Goal: Navigation & Orientation: Understand site structure

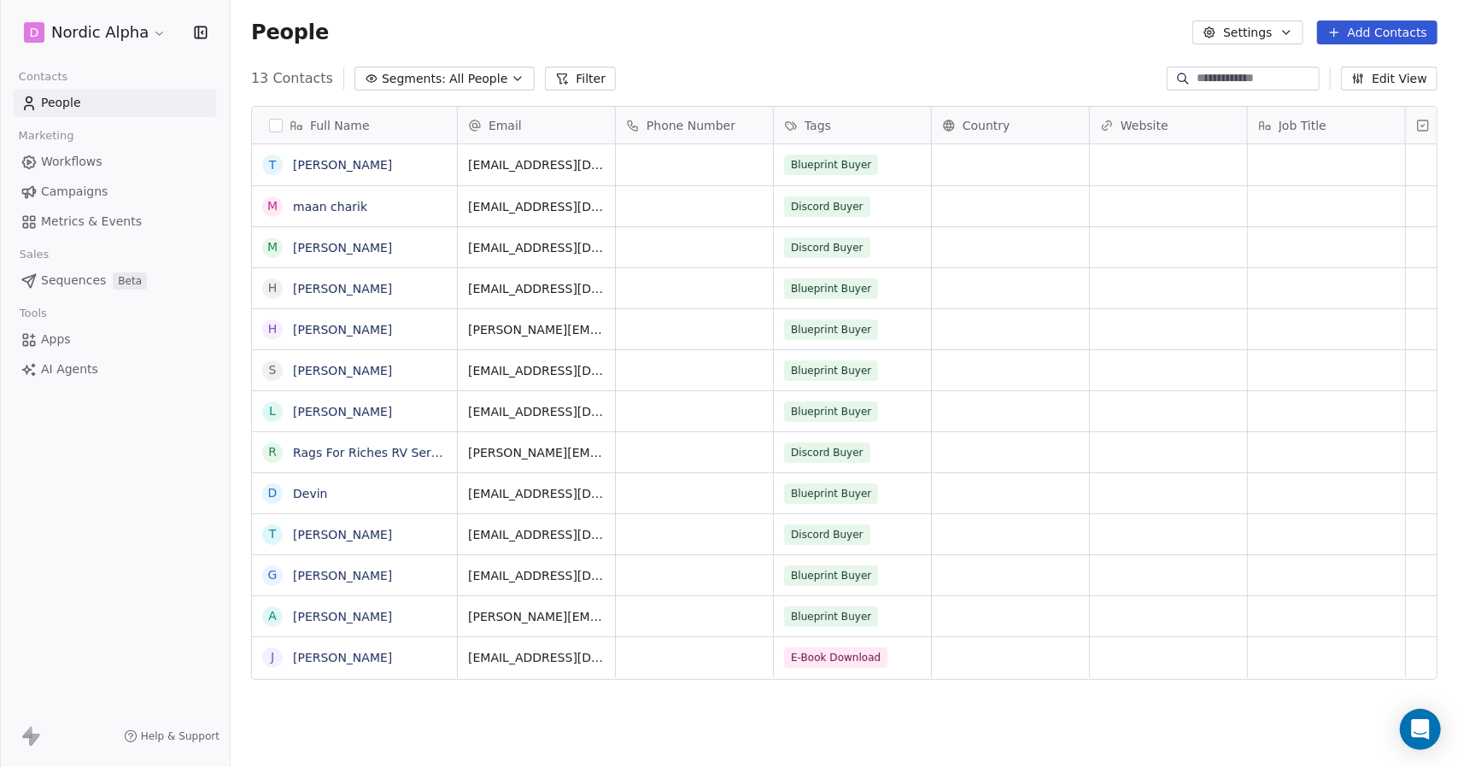
scroll to position [662, 1214]
click at [895, 50] on div "People Settings Add Contacts" at bounding box center [844, 32] width 1227 height 65
click at [1291, 30] on icon "button" at bounding box center [1286, 33] width 14 height 14
click at [602, 32] on html "D Nordic Alpha Contacts People Marketing Workflows Campaigns Metrics & Events S…" at bounding box center [729, 383] width 1458 height 767
click at [80, 154] on span "Workflows" at bounding box center [71, 162] width 61 height 18
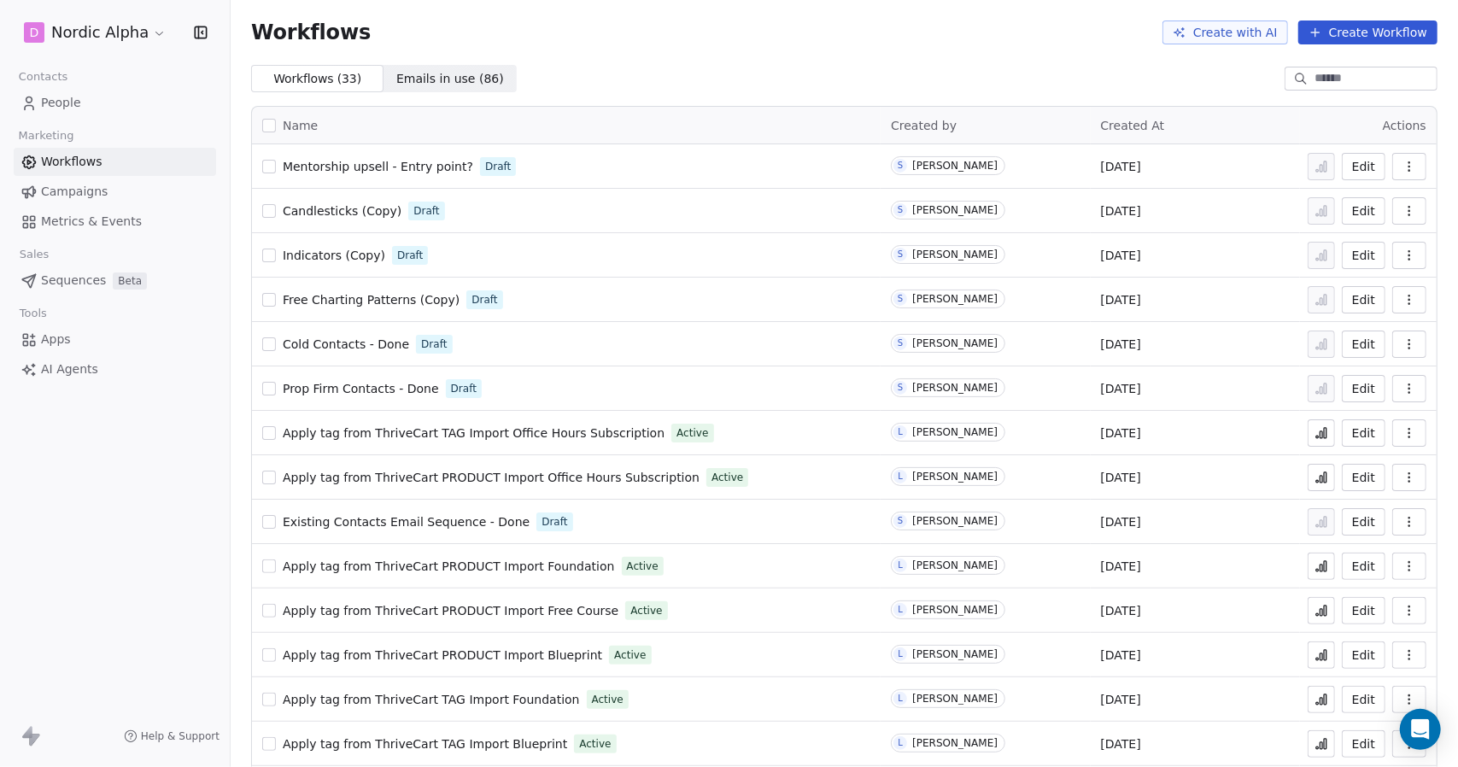
click at [453, 79] on span "Emails in use ( 86 )" at bounding box center [450, 79] width 108 height 18
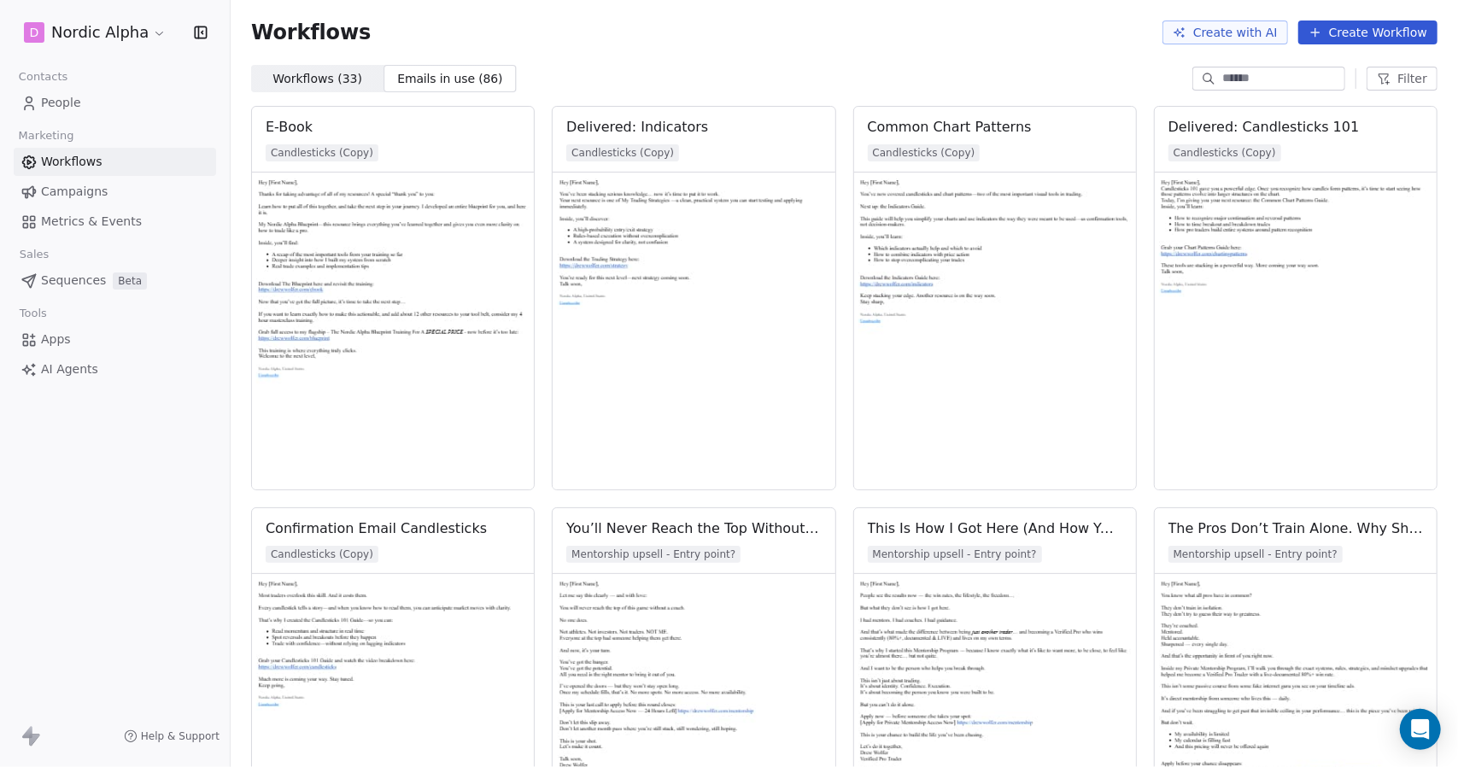
click at [77, 190] on span "Campaigns" at bounding box center [74, 192] width 67 height 18
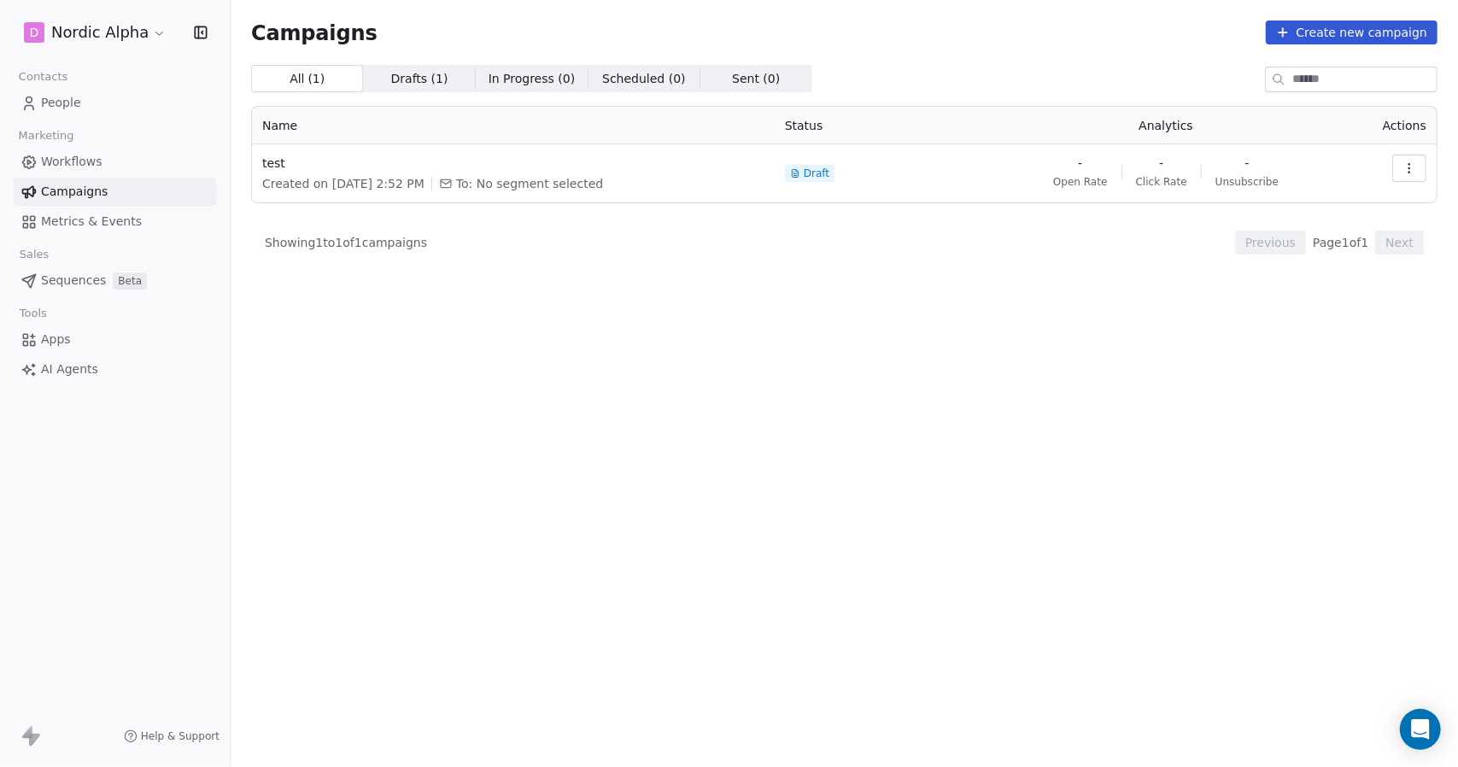
click at [89, 223] on span "Metrics & Events" at bounding box center [91, 222] width 101 height 18
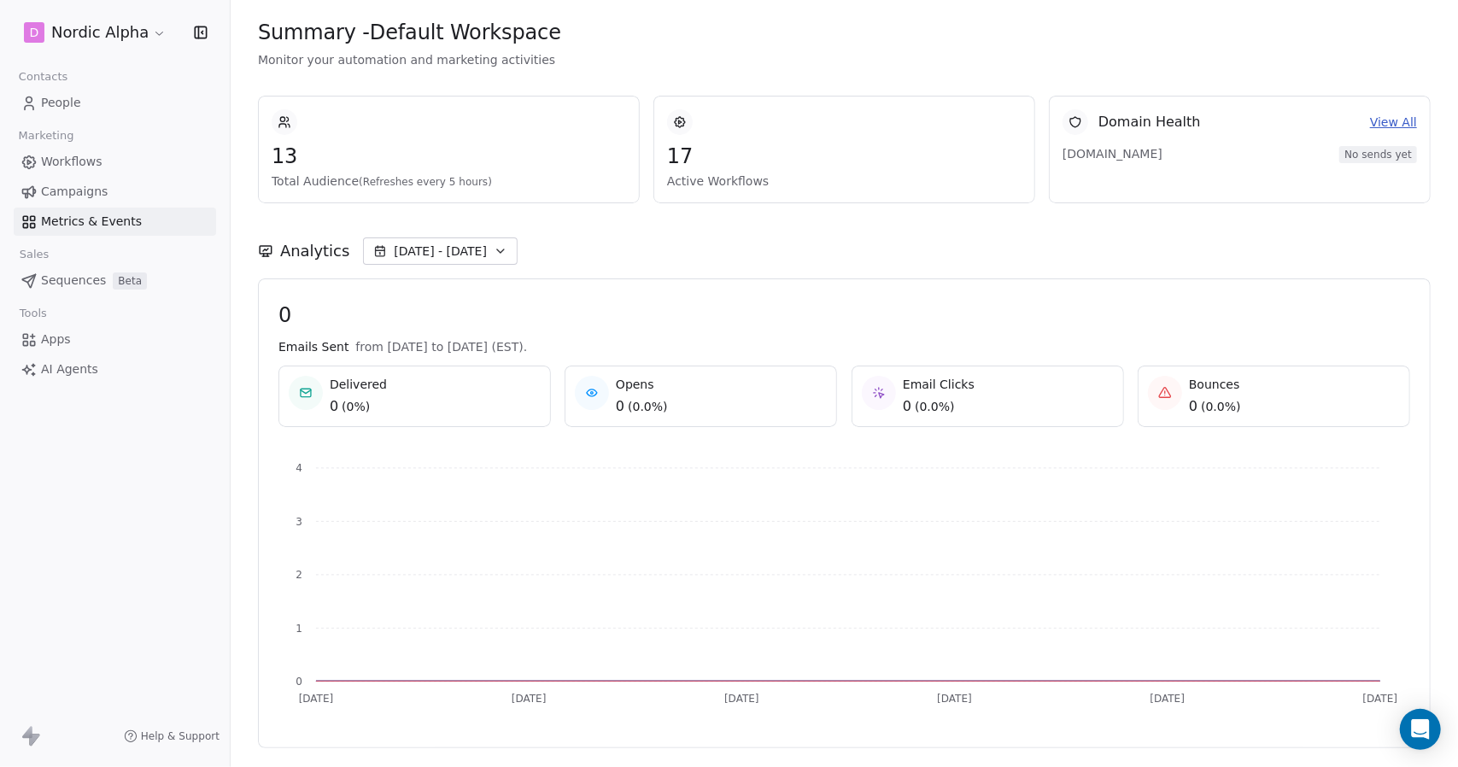
click at [67, 285] on span "Sequences" at bounding box center [73, 281] width 65 height 18
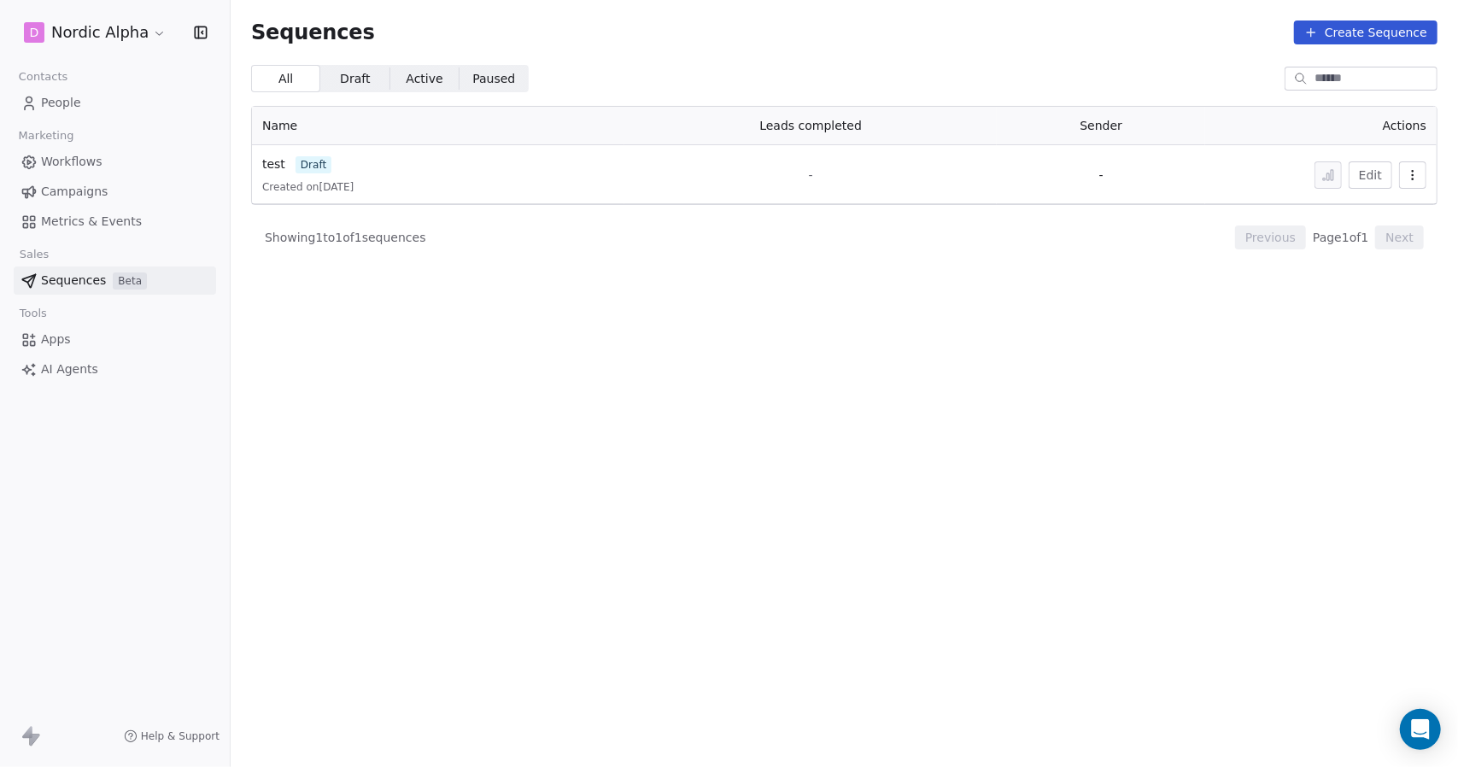
click at [76, 335] on link "Apps" at bounding box center [115, 339] width 202 height 28
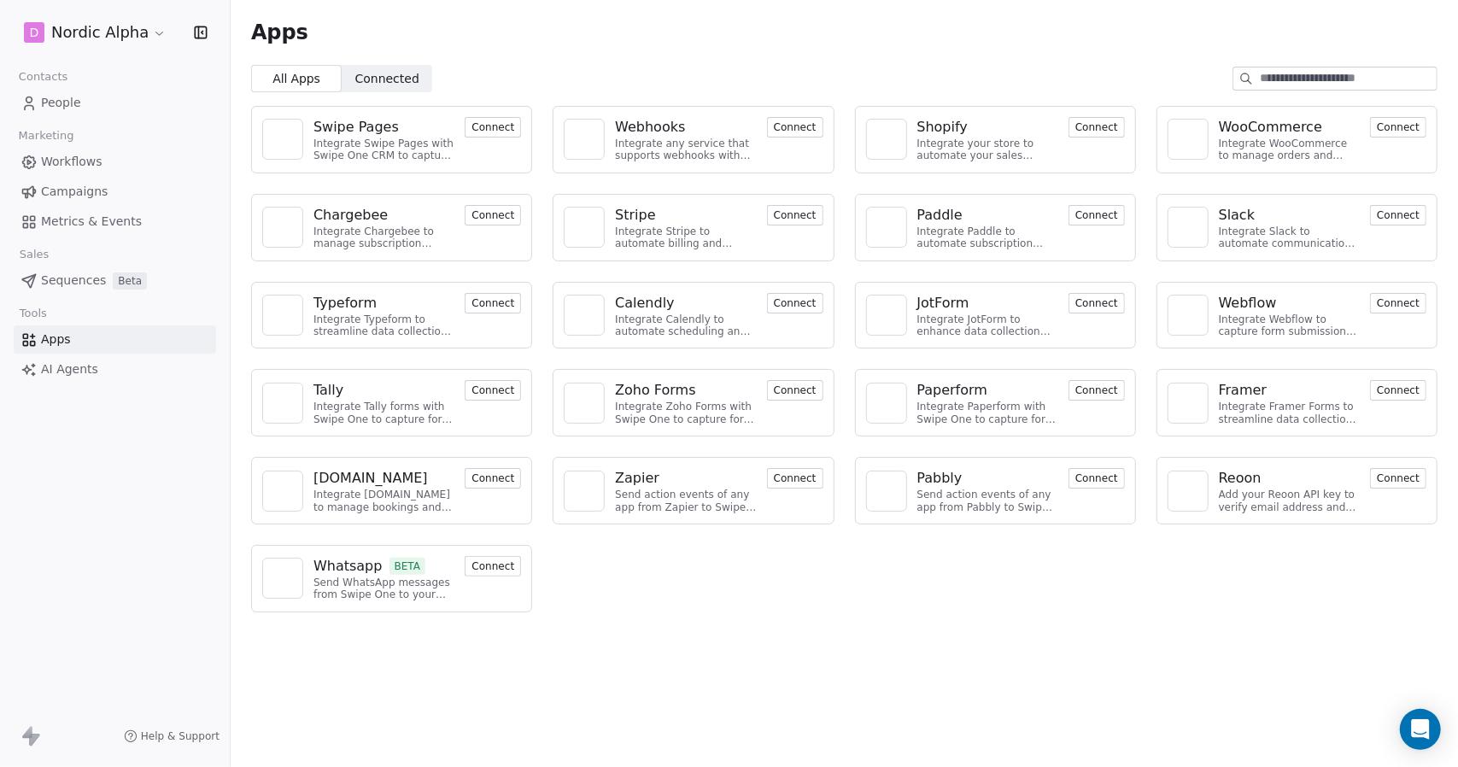
click at [75, 364] on span "AI Agents" at bounding box center [69, 369] width 57 height 18
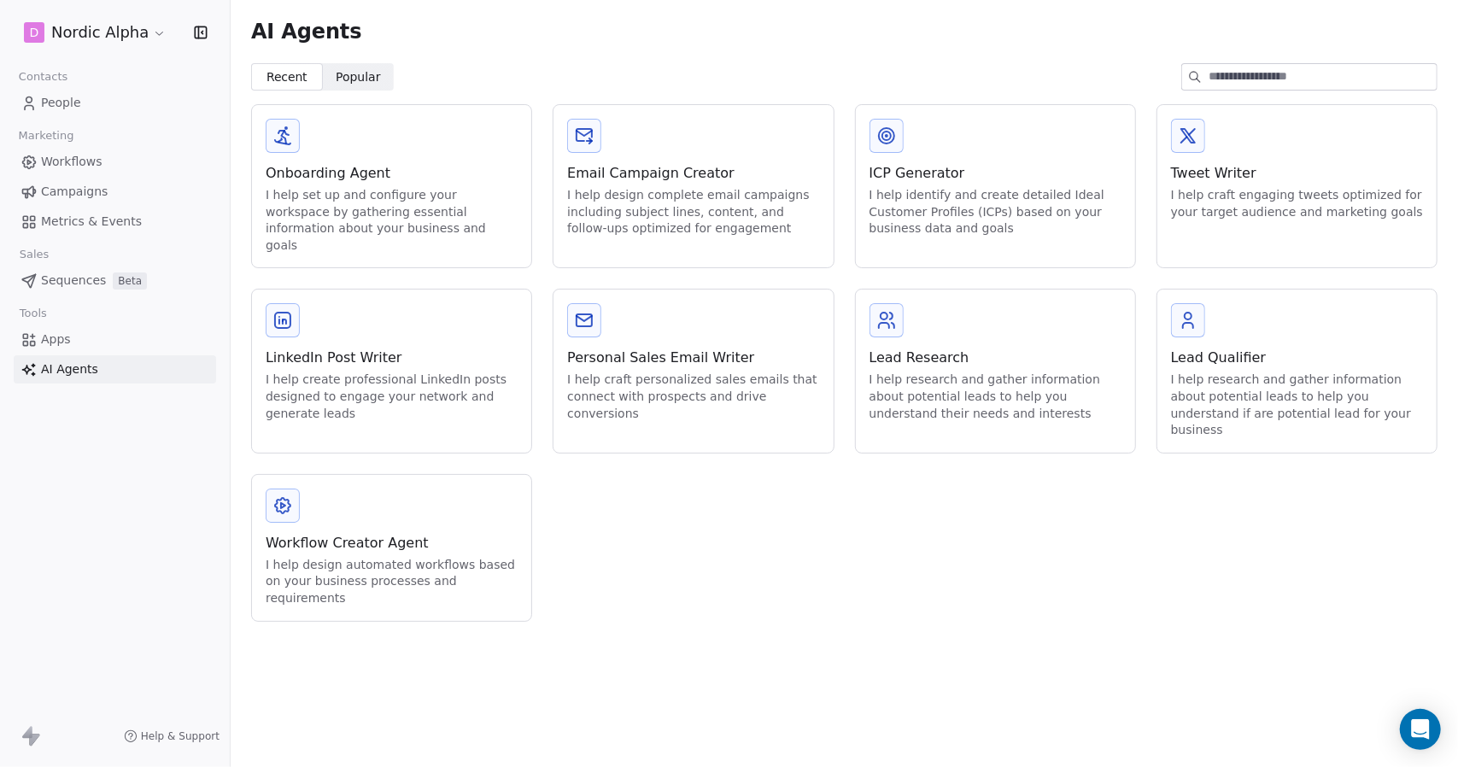
click at [79, 96] on span "People" at bounding box center [61, 103] width 40 height 18
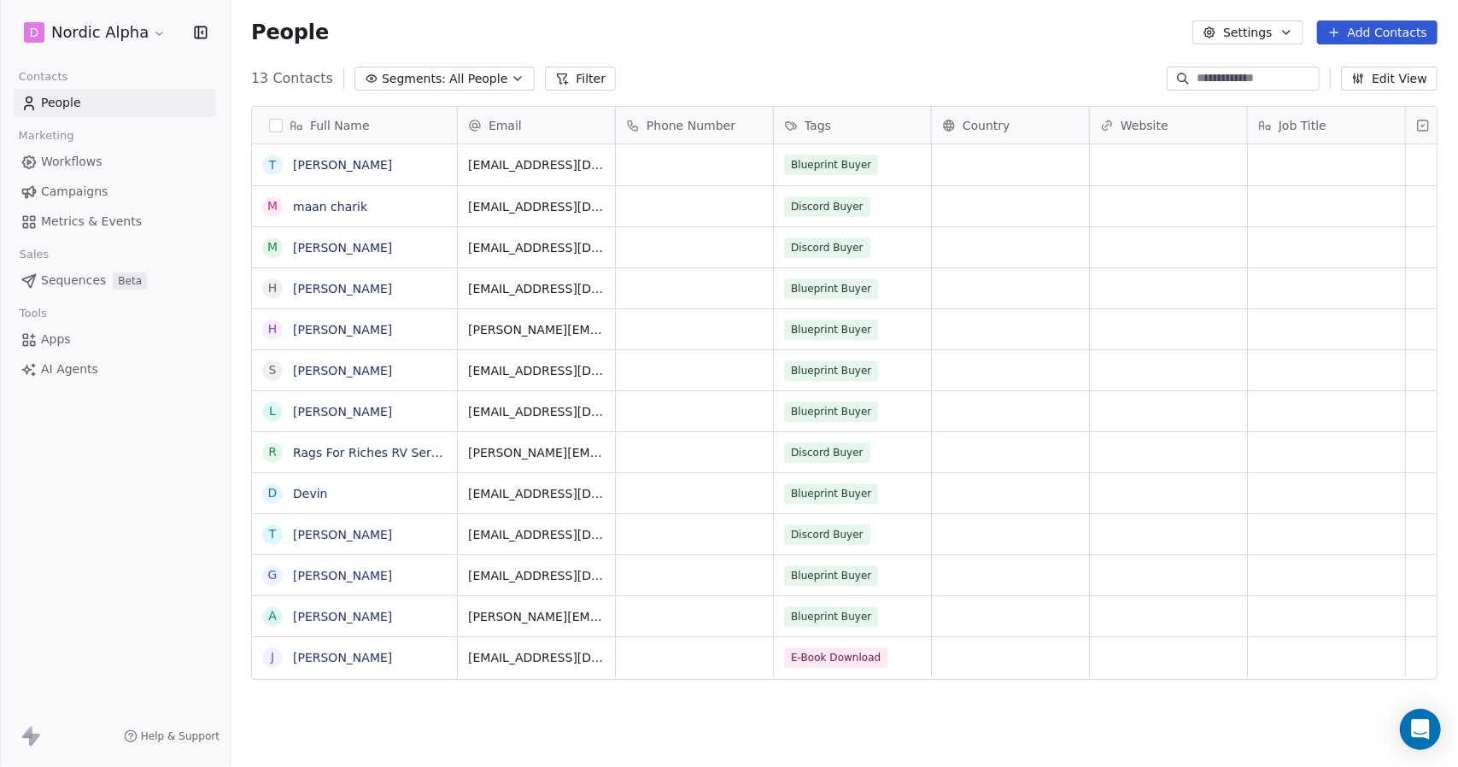
scroll to position [662, 1214]
click at [697, 42] on div "People Settings Add Contacts" at bounding box center [844, 32] width 1186 height 24
